Goal: Check status: Check status

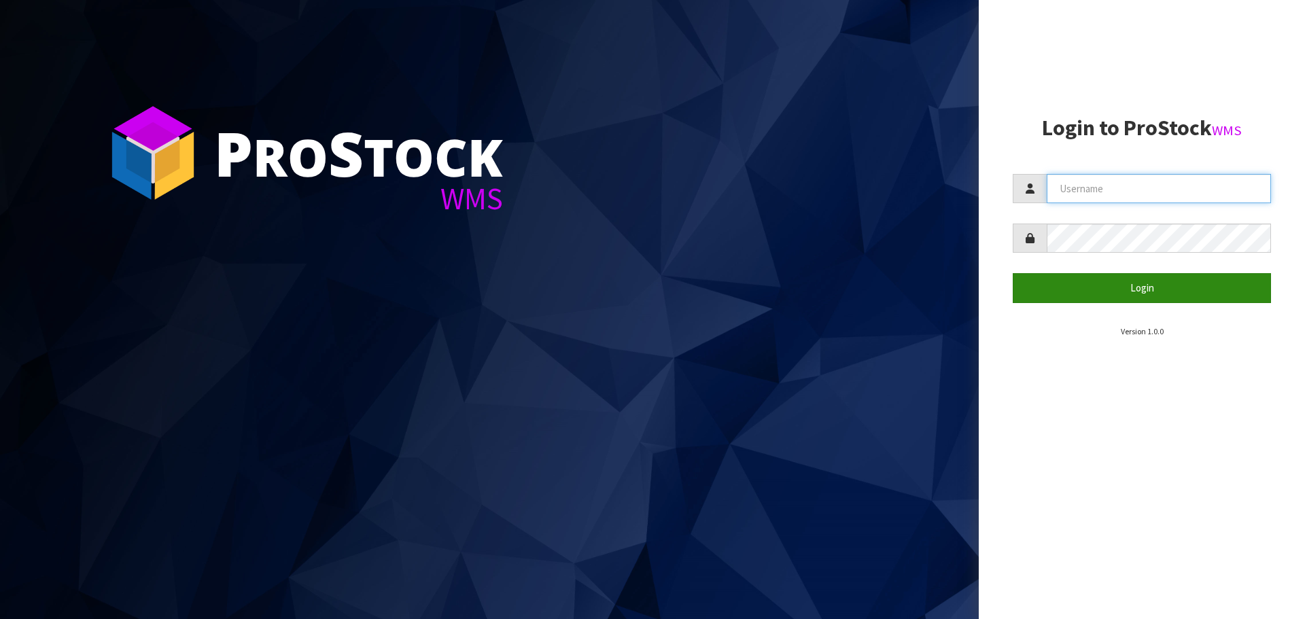
type input "[EMAIL_ADDRESS][DOMAIN_NAME]"
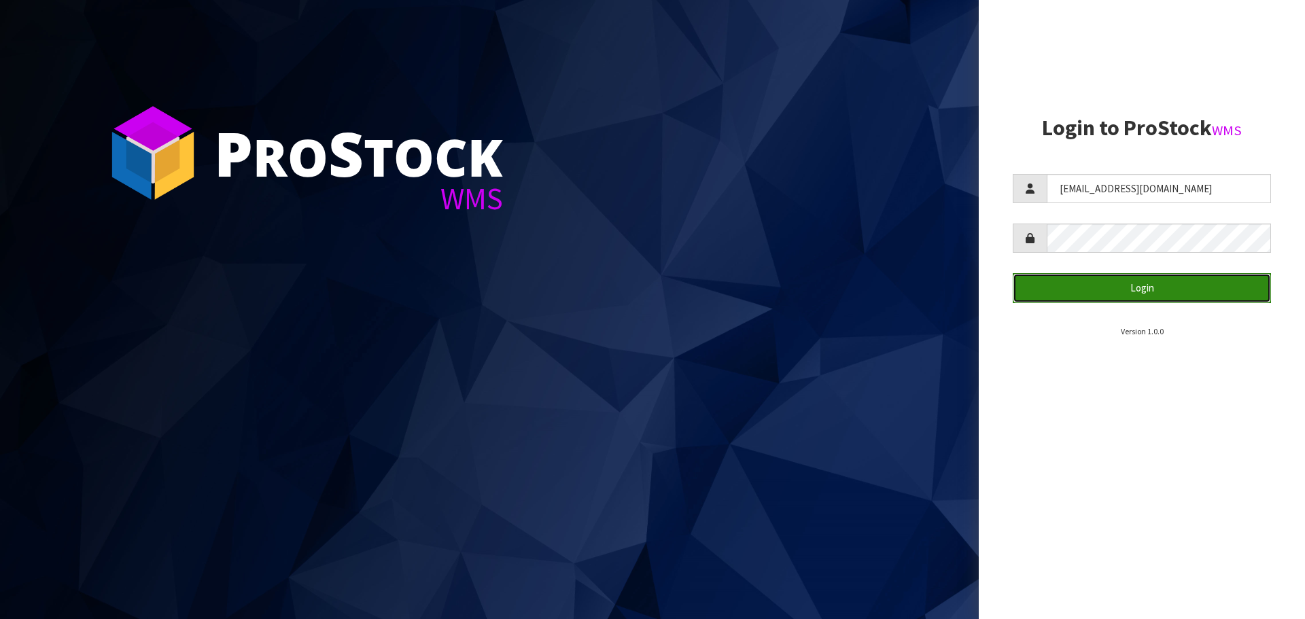
click at [1143, 289] on button "Login" at bounding box center [1141, 287] width 258 height 29
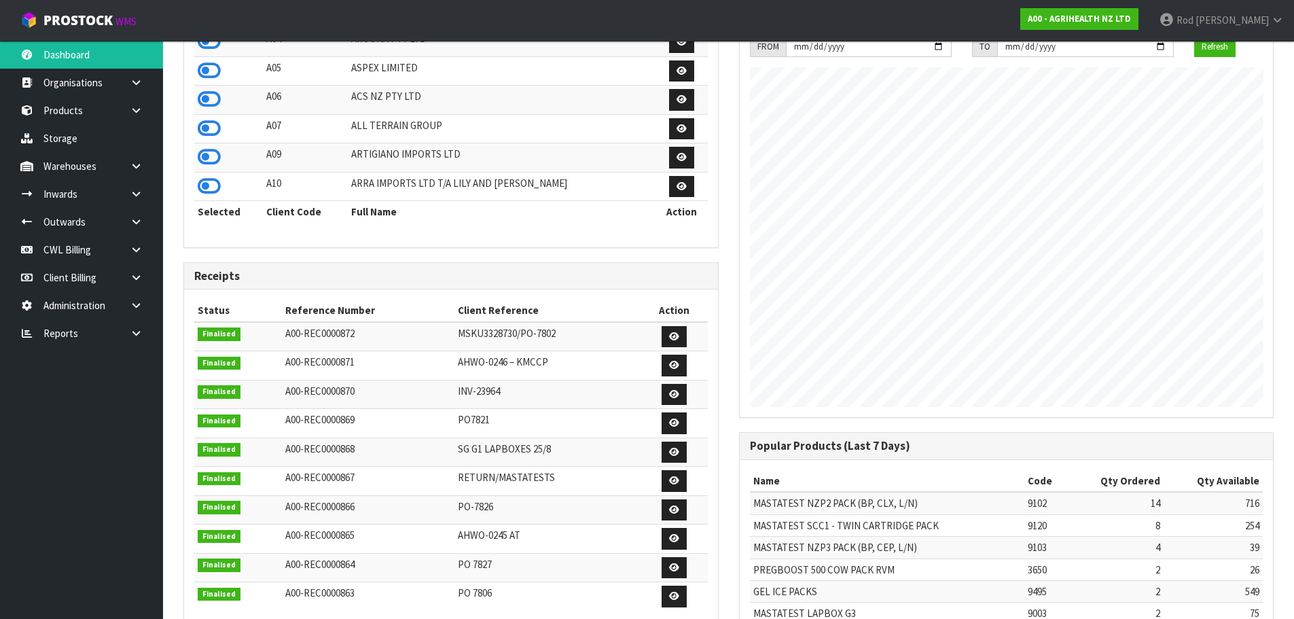
scroll to position [408, 0]
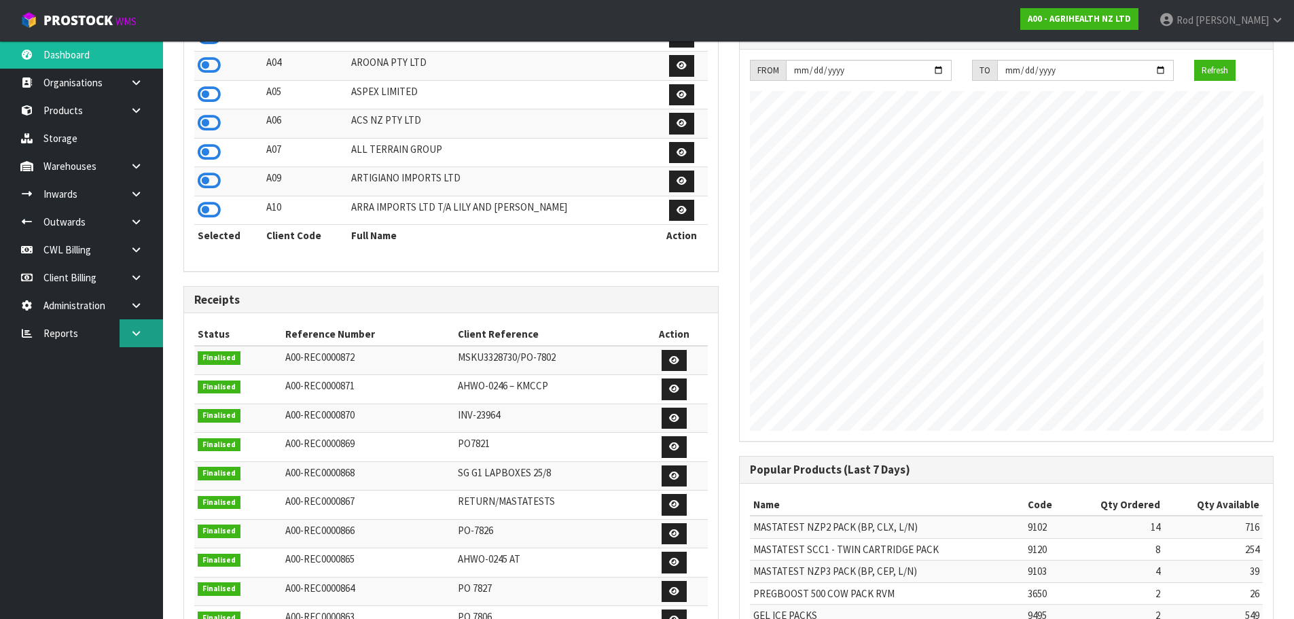
click at [138, 331] on icon at bounding box center [136, 333] width 13 height 10
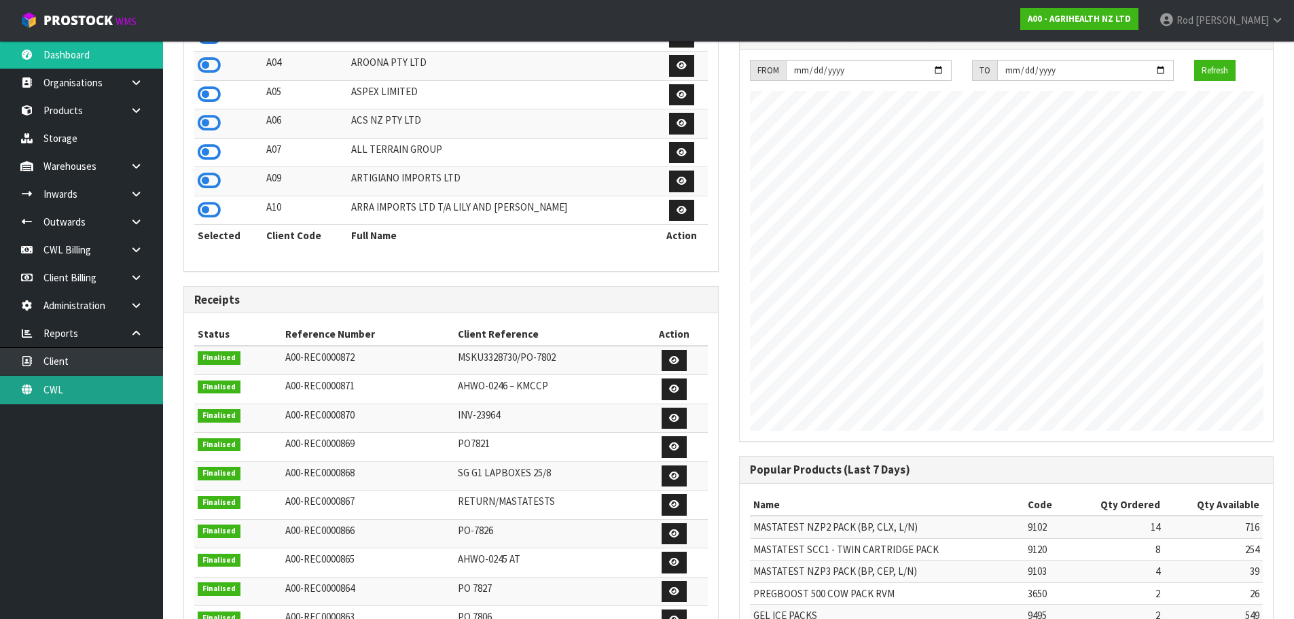
click at [63, 385] on link "CWL" at bounding box center [81, 390] width 163 height 28
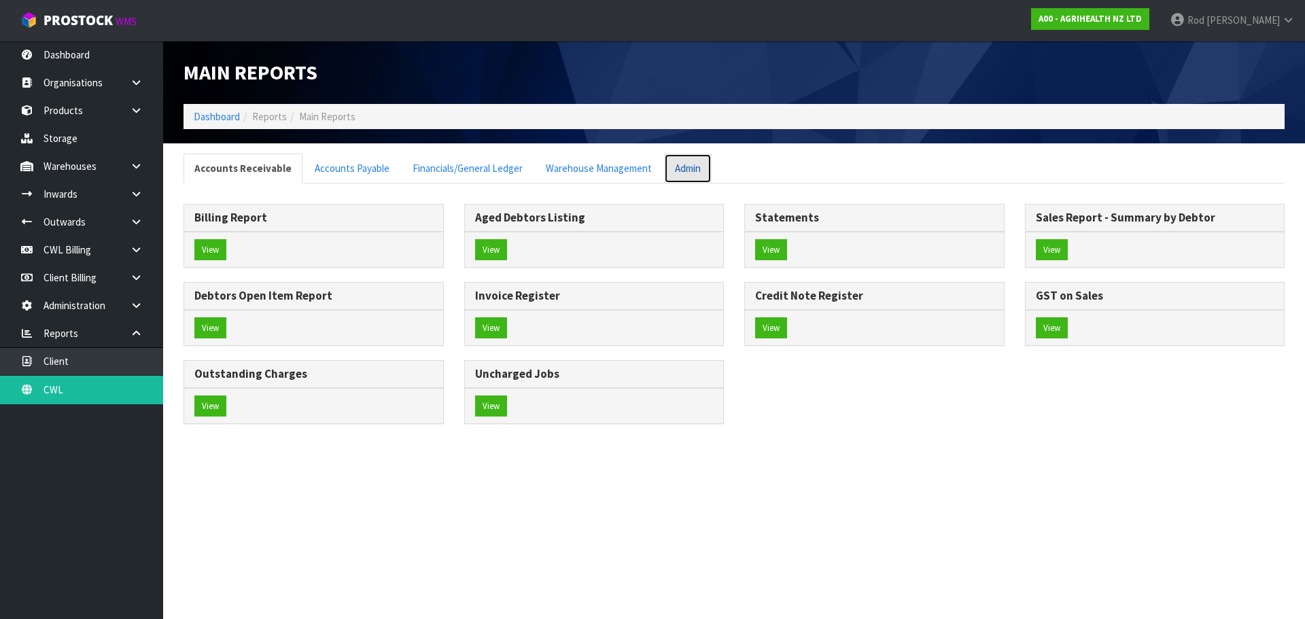
click at [689, 173] on link "Admin" at bounding box center [688, 168] width 48 height 29
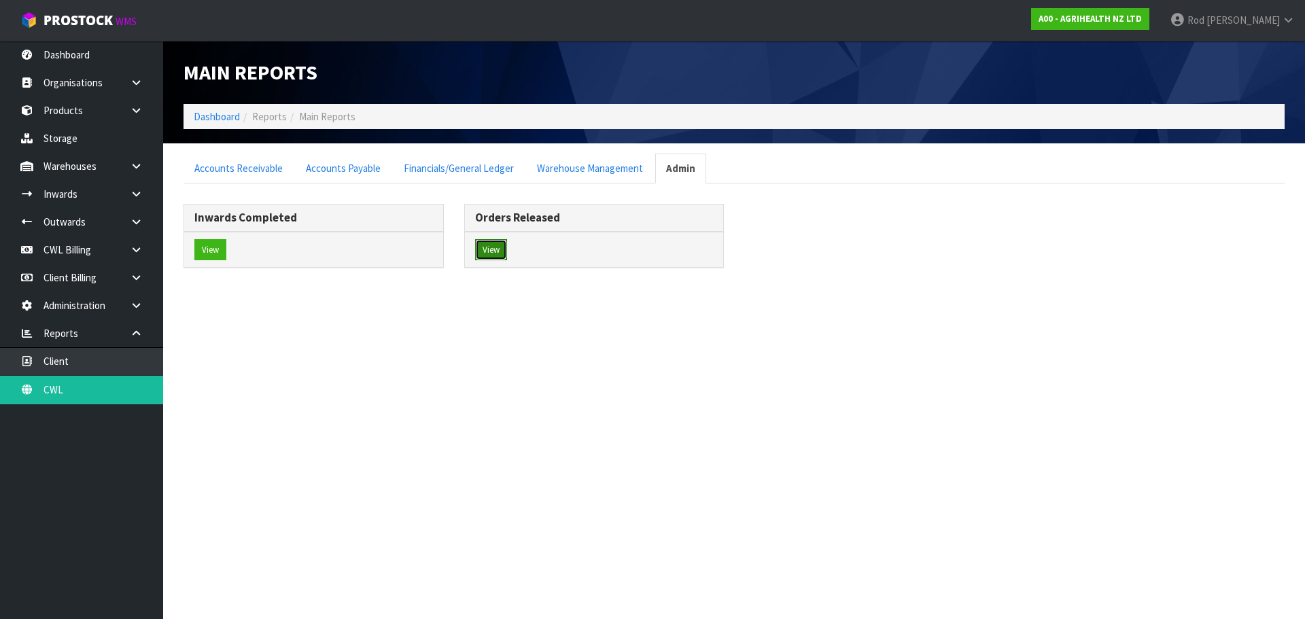
click at [494, 251] on button "View" at bounding box center [491, 250] width 32 height 22
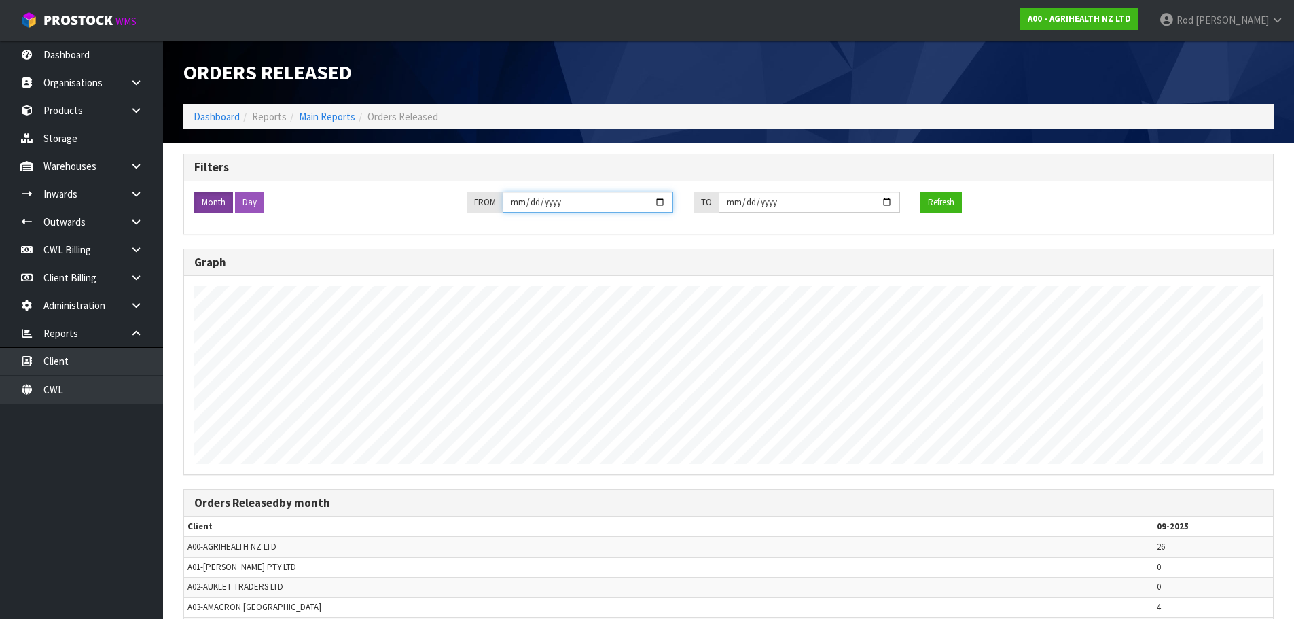
click at [527, 200] on input "[DATE]" at bounding box center [588, 202] width 171 height 21
type input "[DATE]"
click at [950, 203] on button "Refresh" at bounding box center [941, 203] width 41 height 22
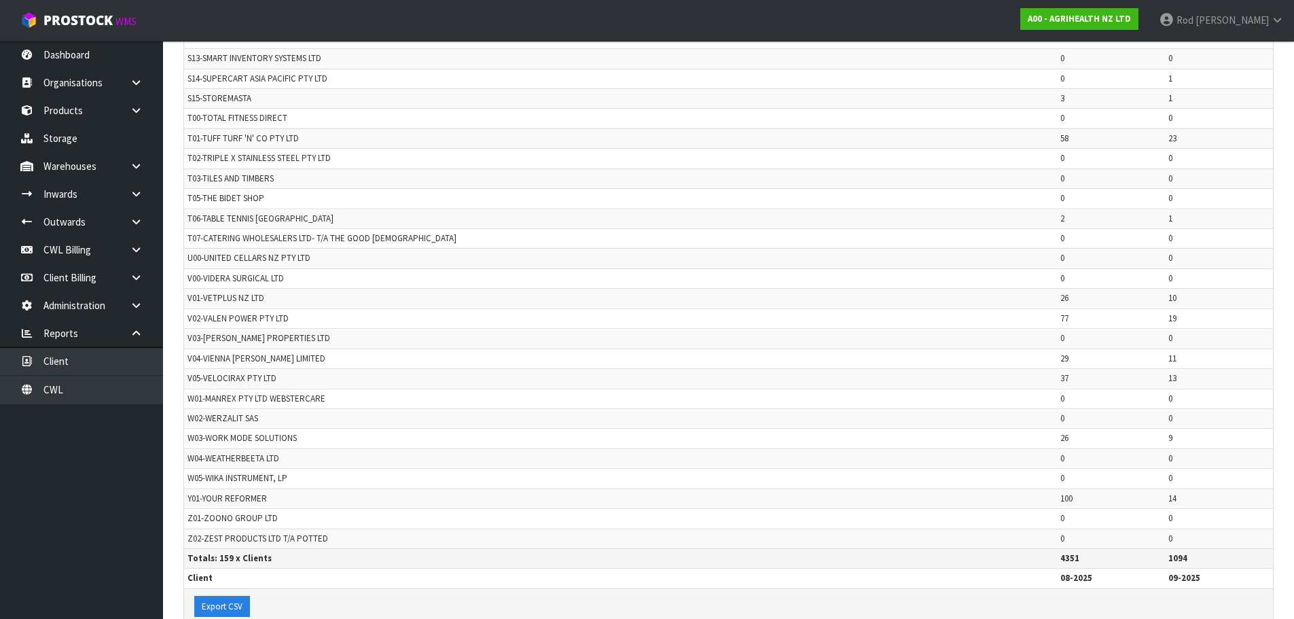
scroll to position [3199, 0]
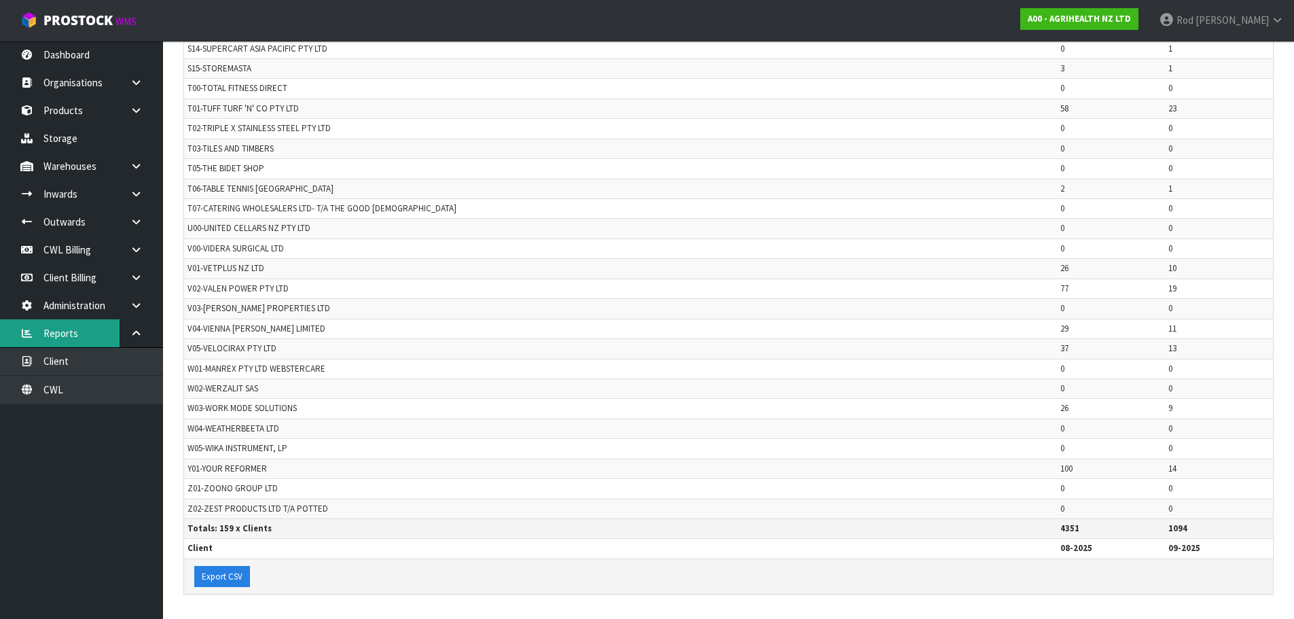
click at [11, 342] on link "Reports" at bounding box center [81, 333] width 163 height 28
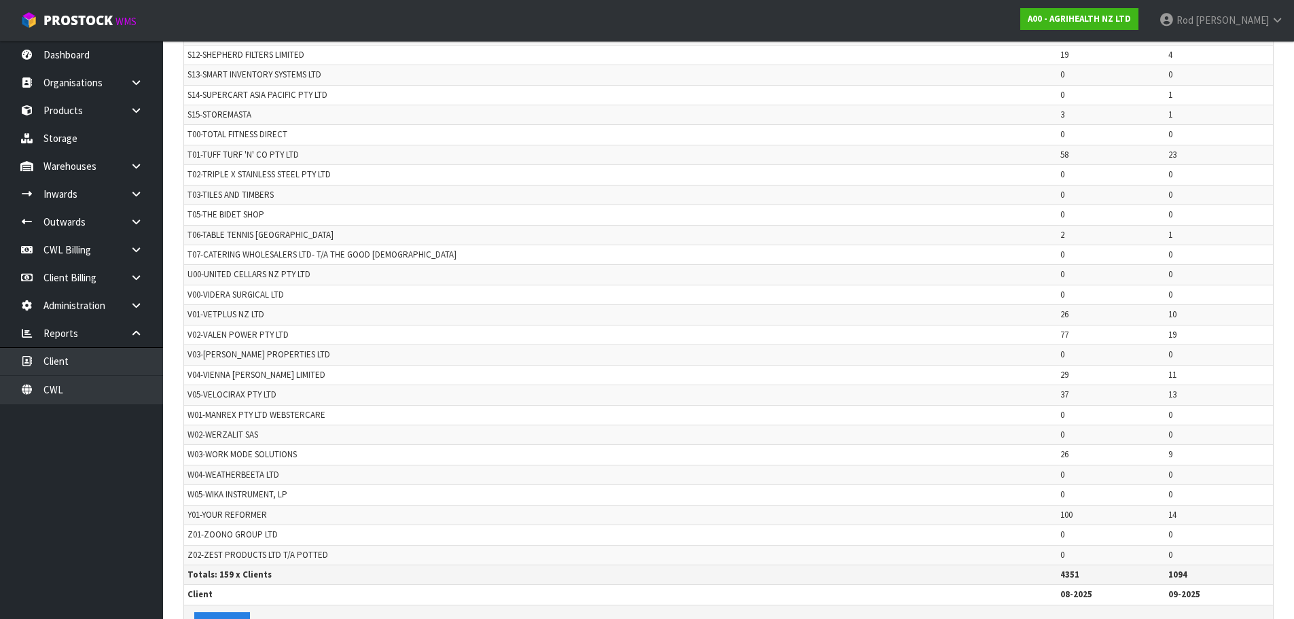
scroll to position [3131, 0]
